Goal: Transaction & Acquisition: Purchase product/service

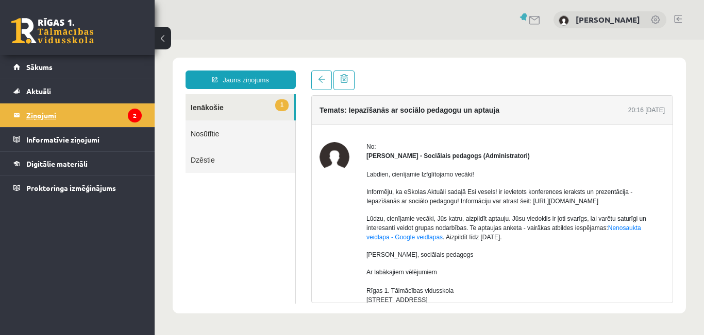
click at [78, 112] on legend "Ziņojumi 2" at bounding box center [83, 116] width 115 height 24
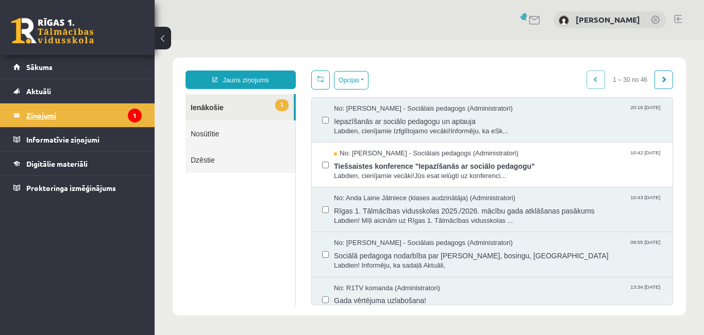
click at [383, 166] on span "Tiešsaistes konference "Iepazīšanās ar sociālo pedagogu"" at bounding box center [498, 165] width 328 height 13
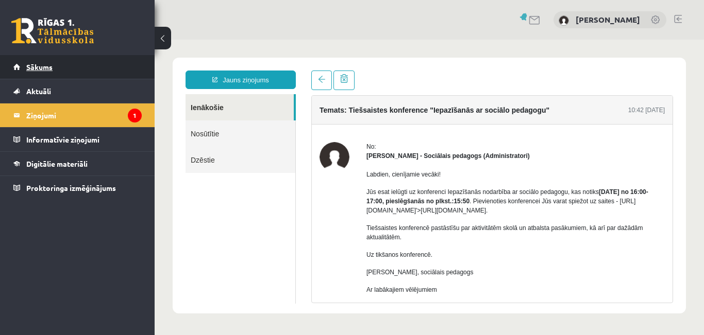
click at [40, 67] on span "Sākums" at bounding box center [39, 66] width 26 height 9
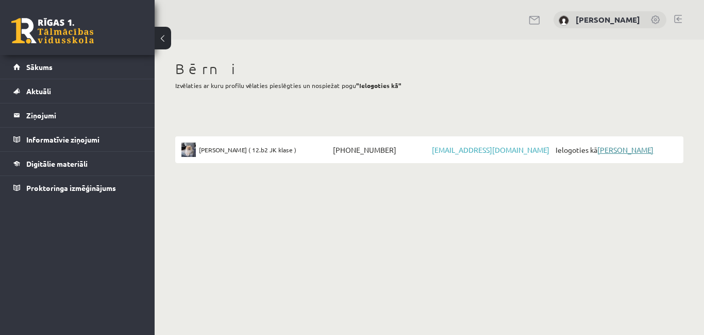
click at [629, 151] on link "[PERSON_NAME]" at bounding box center [625, 149] width 56 height 9
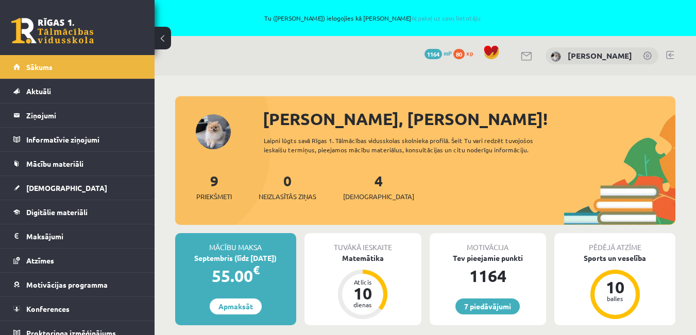
scroll to position [41, 0]
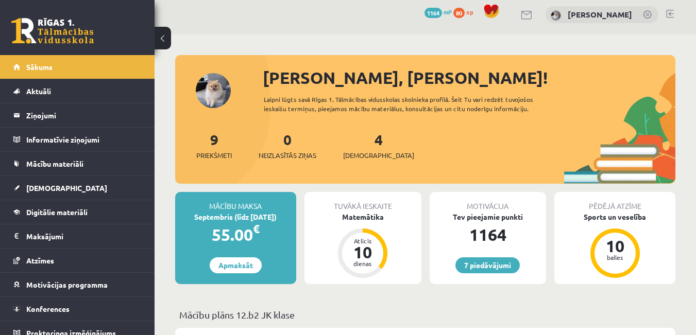
click at [695, 217] on html "Tu ([PERSON_NAME]) ielogojies kā [PERSON_NAME] Atpakaļ uz savu lietotāju 7 Dāva…" at bounding box center [348, 126] width 696 height 335
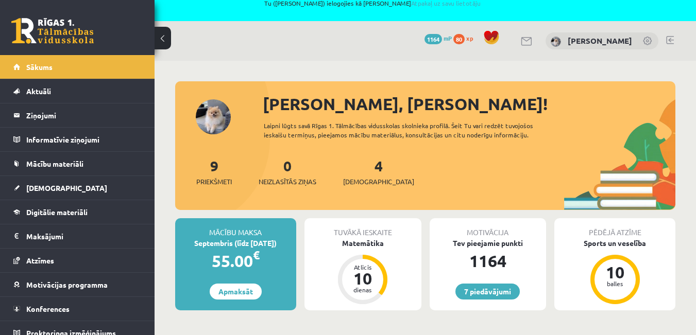
scroll to position [0, 0]
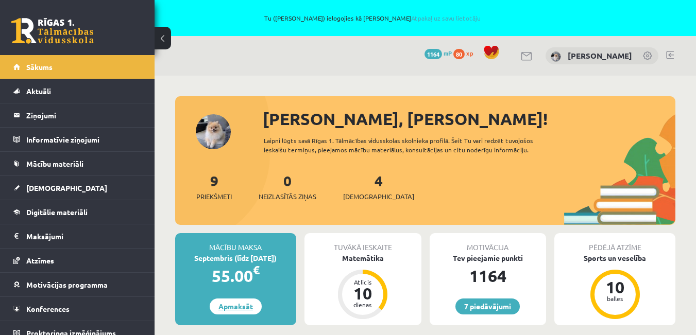
click at [233, 307] on link "Apmaksāt" at bounding box center [236, 307] width 52 height 16
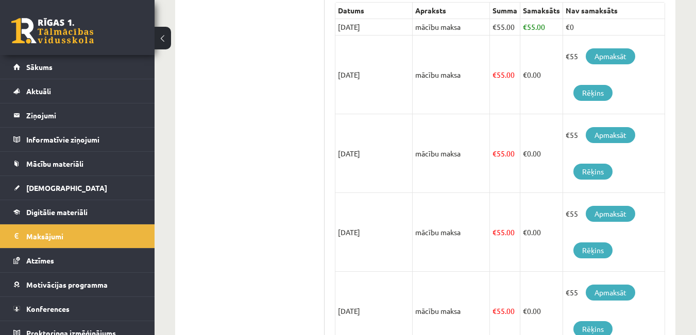
scroll to position [151, 0]
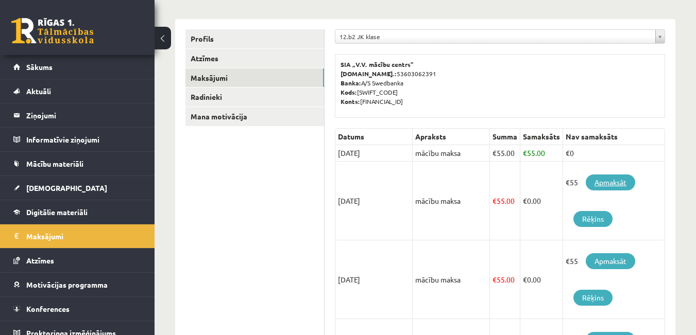
click at [615, 178] on link "Apmaksāt" at bounding box center [610, 183] width 49 height 16
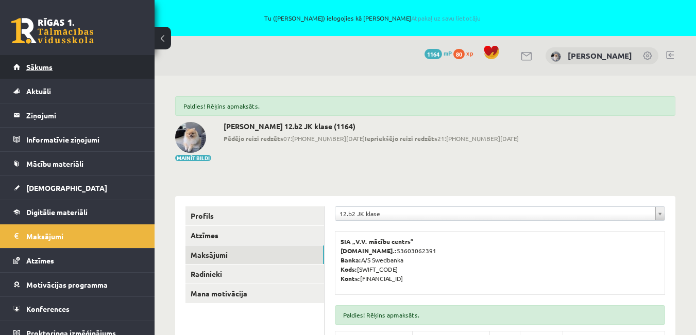
click at [30, 67] on span "Sākums" at bounding box center [39, 66] width 26 height 9
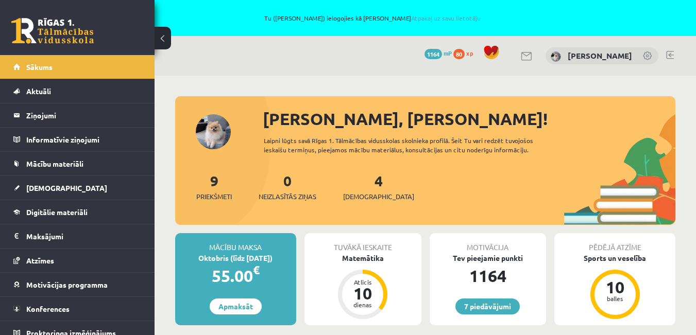
click at [672, 54] on link at bounding box center [670, 55] width 8 height 8
